Goal: Task Accomplishment & Management: Manage account settings

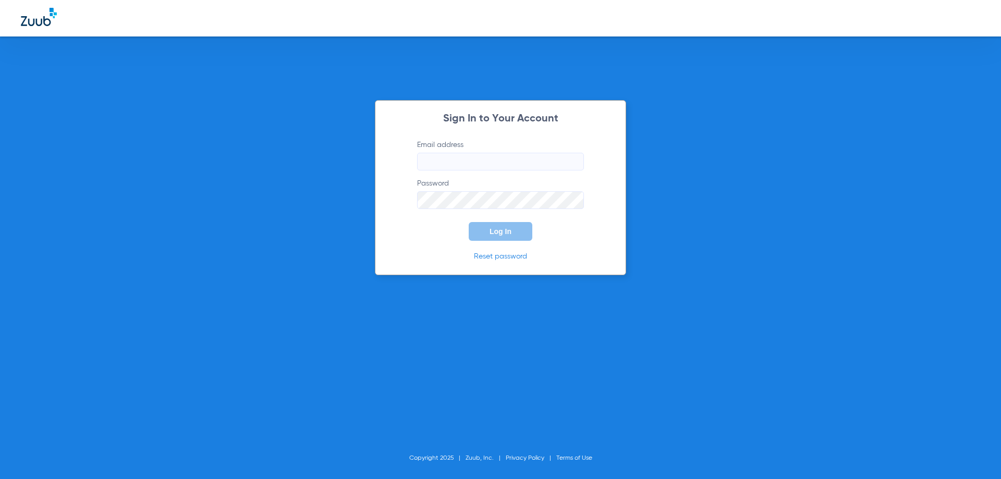
click at [469, 163] on input "Email address" at bounding box center [500, 162] width 167 height 18
click at [461, 164] on input "Email address" at bounding box center [500, 162] width 167 height 18
paste input "Chomps4747!"
click at [449, 163] on input "Chomps4747!" at bounding box center [500, 162] width 167 height 18
paste input "Chomps4747!"
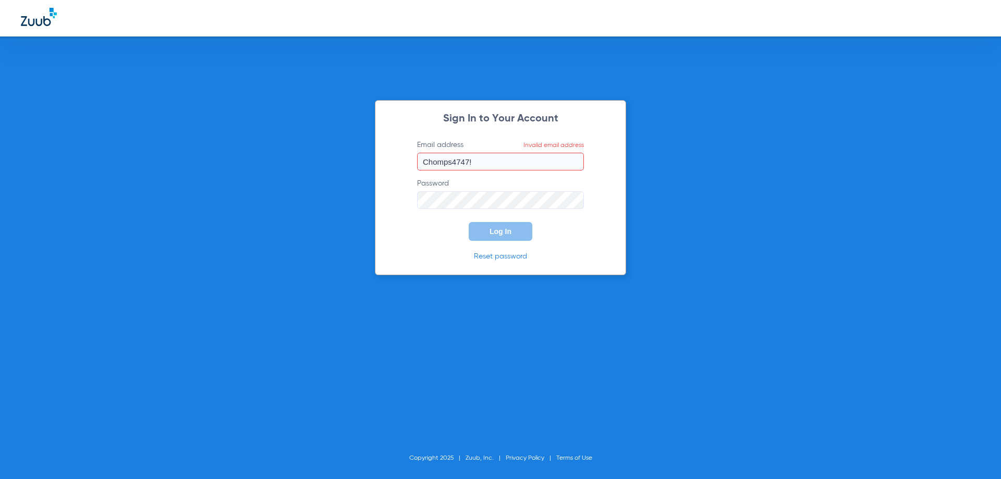
type input "ChompChomps4747!s4747!"
drag, startPoint x: 530, startPoint y: 160, endPoint x: 325, endPoint y: 157, distance: 204.9
click at [325, 157] on div "Sign In to Your Account Email address Invalid email address ChompChomps4747!s47…" at bounding box center [500, 239] width 1001 height 479
click at [500, 160] on input "Email address Required" at bounding box center [500, 162] width 167 height 18
paste input "[EMAIL_ADDRESS][DOMAIN_NAME]"
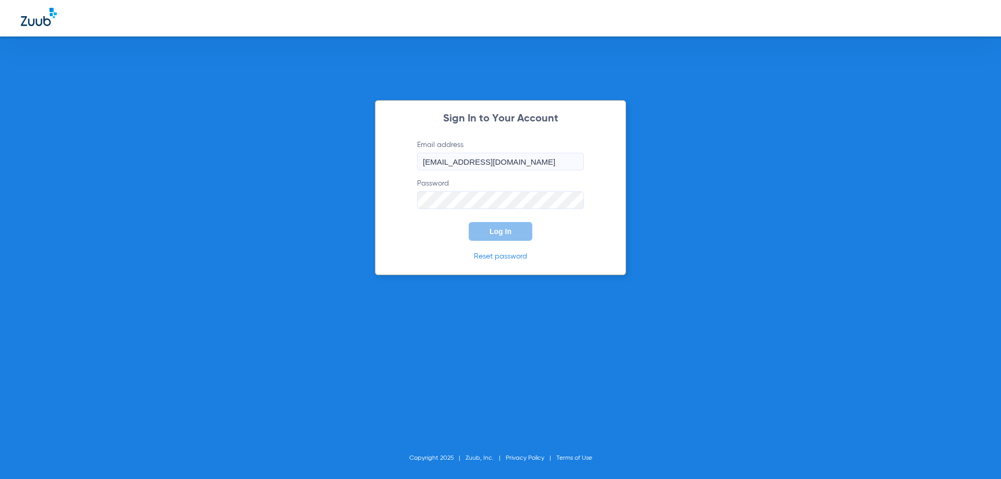
type input "[EMAIL_ADDRESS][DOMAIN_NAME]"
click at [511, 227] on button "Log In" at bounding box center [501, 231] width 64 height 19
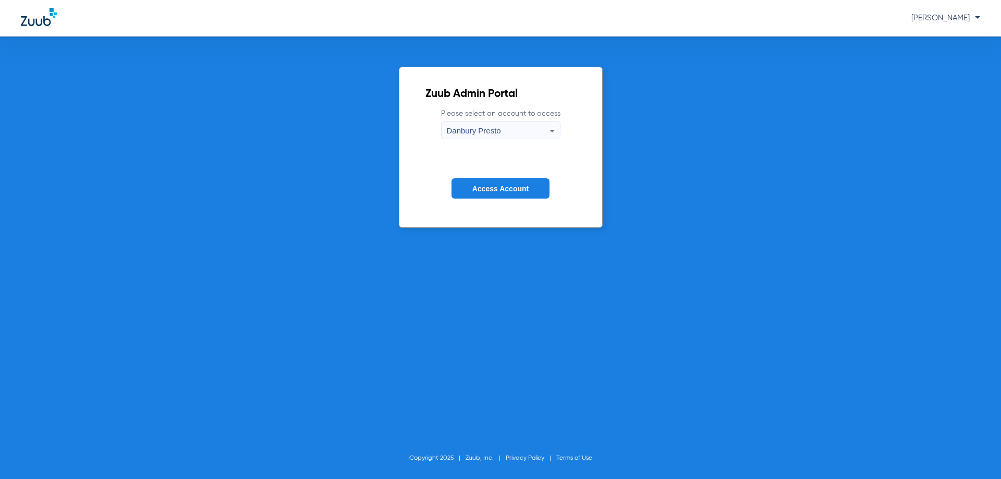
click at [513, 190] on span "Access Account" at bounding box center [500, 189] width 56 height 8
